Goal: Find specific page/section: Find specific page/section

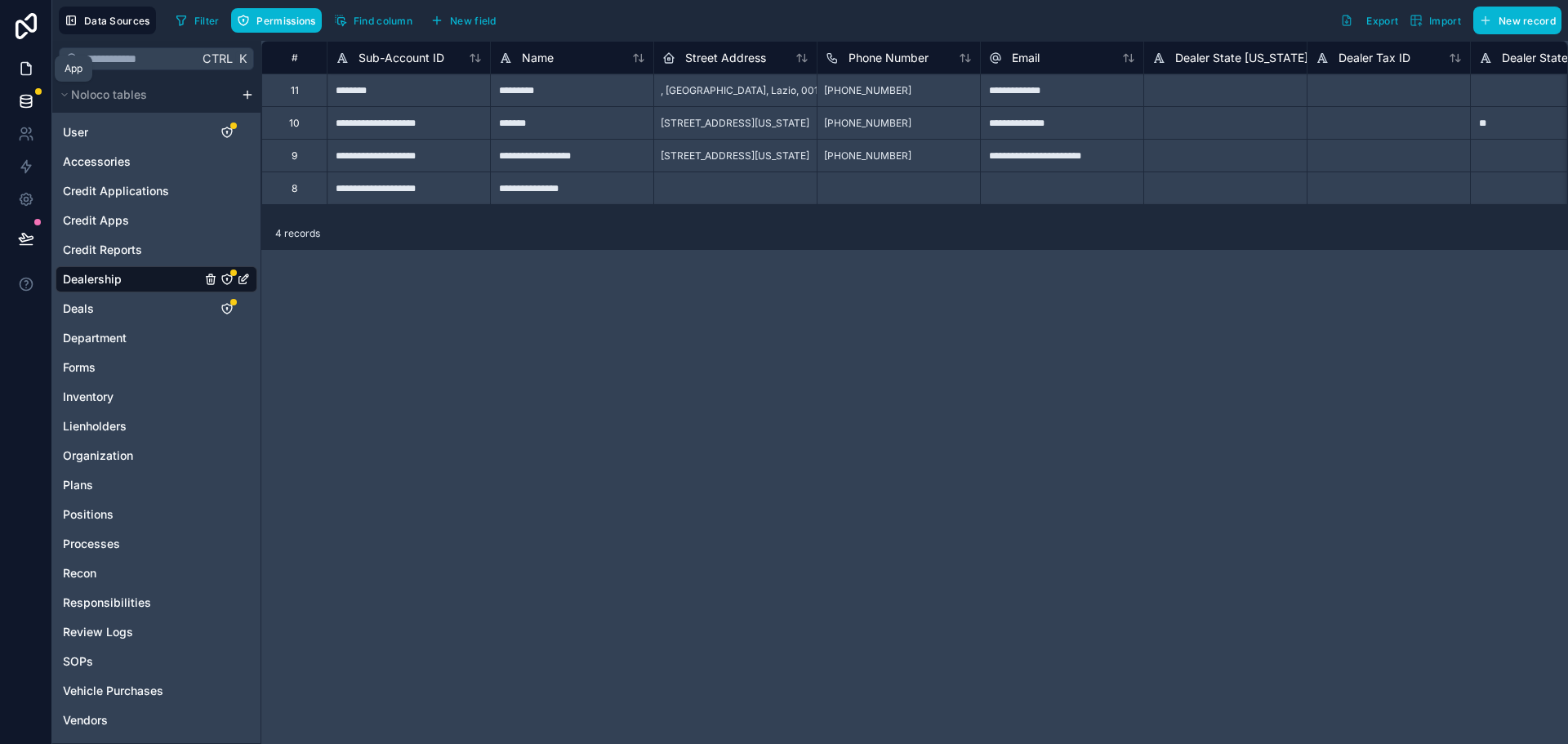
click at [27, 74] on icon at bounding box center [26, 68] width 16 height 16
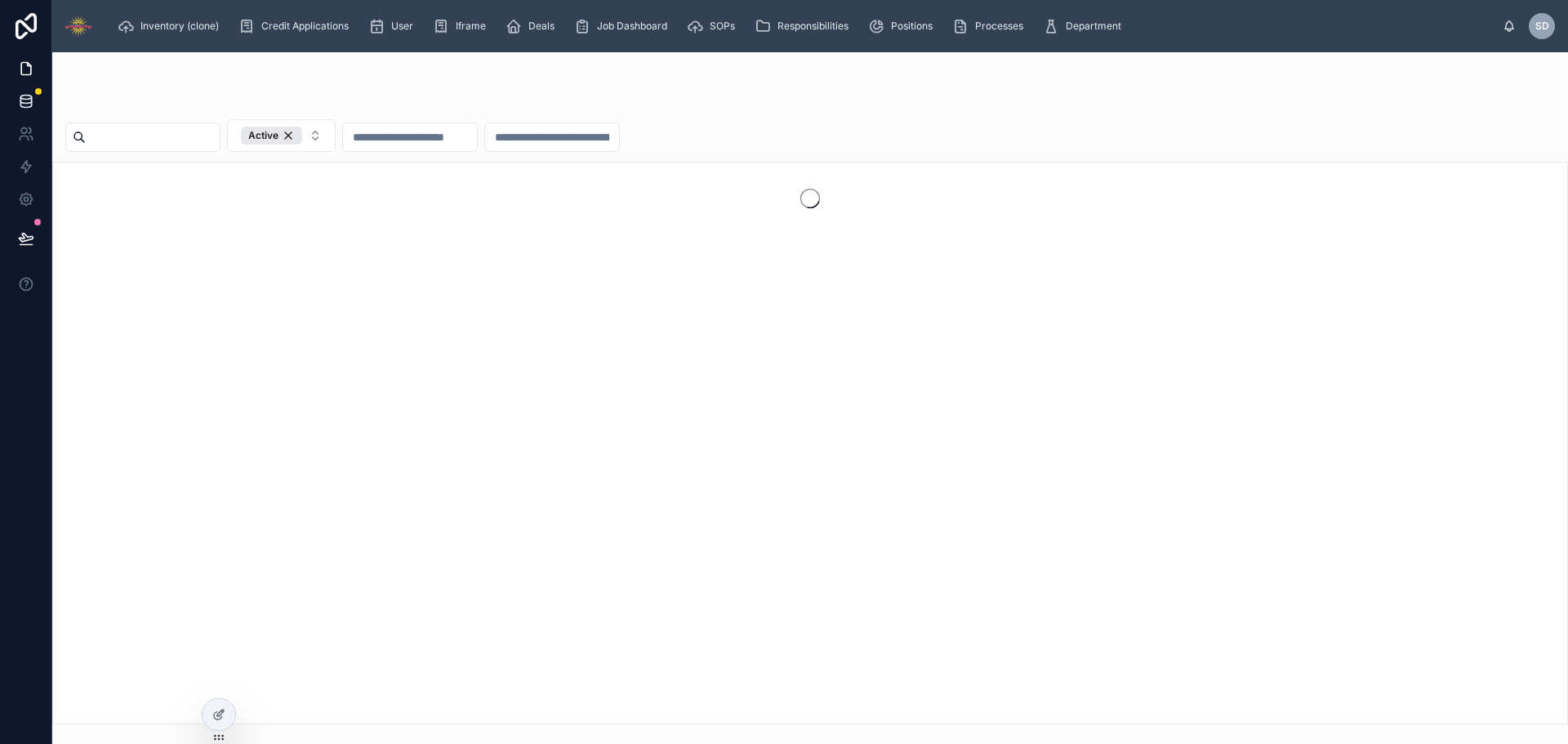
click at [33, 102] on icon at bounding box center [26, 100] width 16 height 16
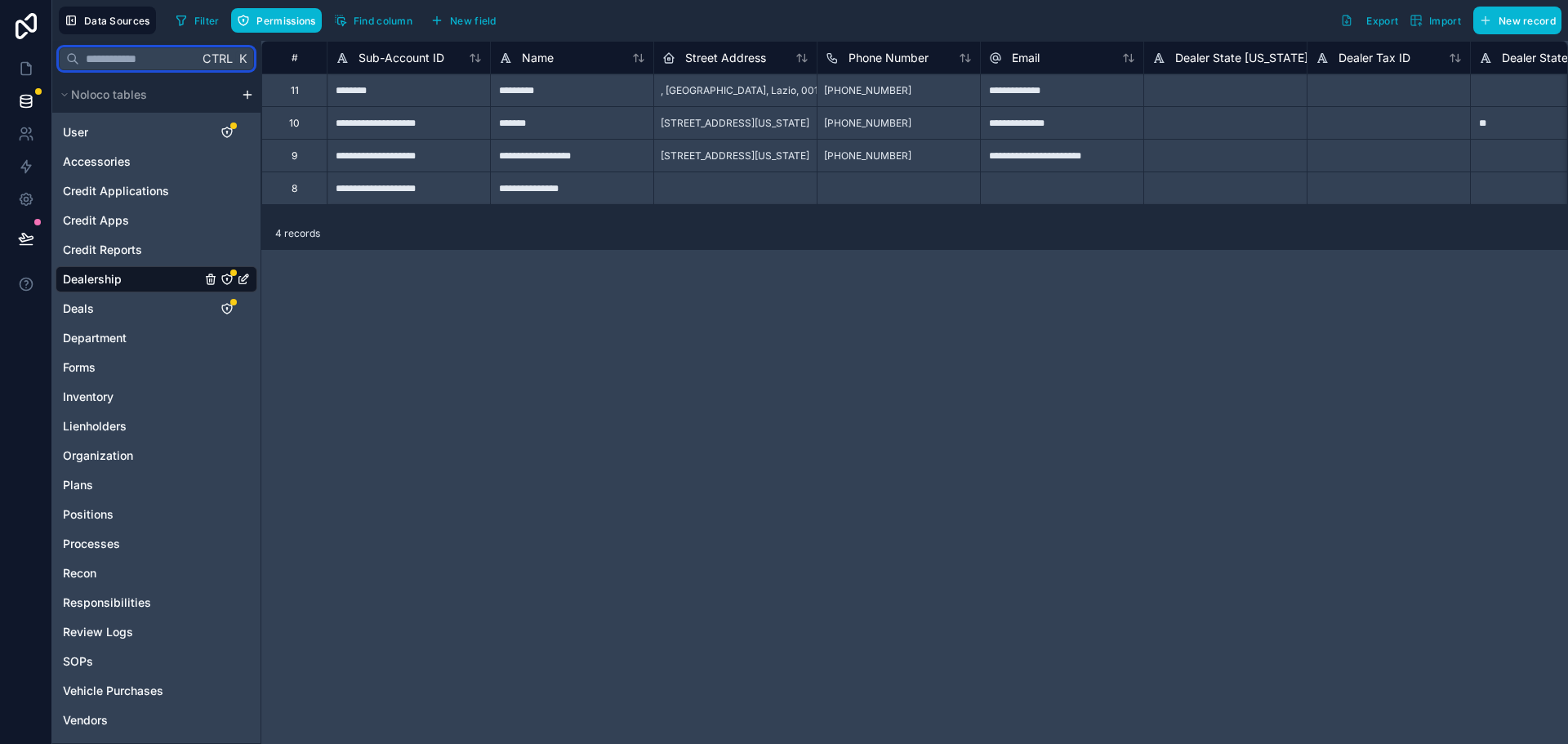
click at [125, 61] on input "text" at bounding box center [139, 58] width 120 height 30
